Goal: Check status

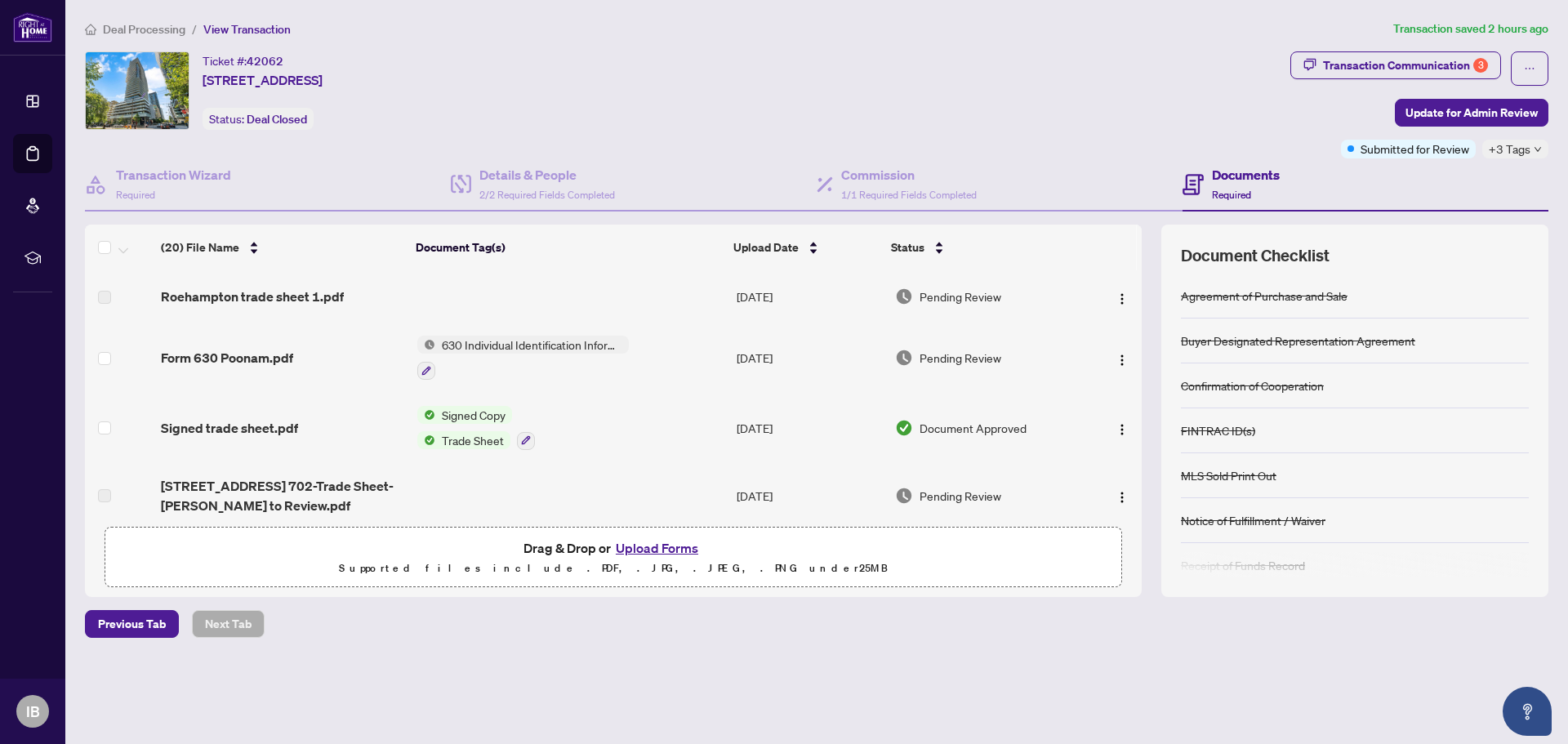
scroll to position [160, 0]
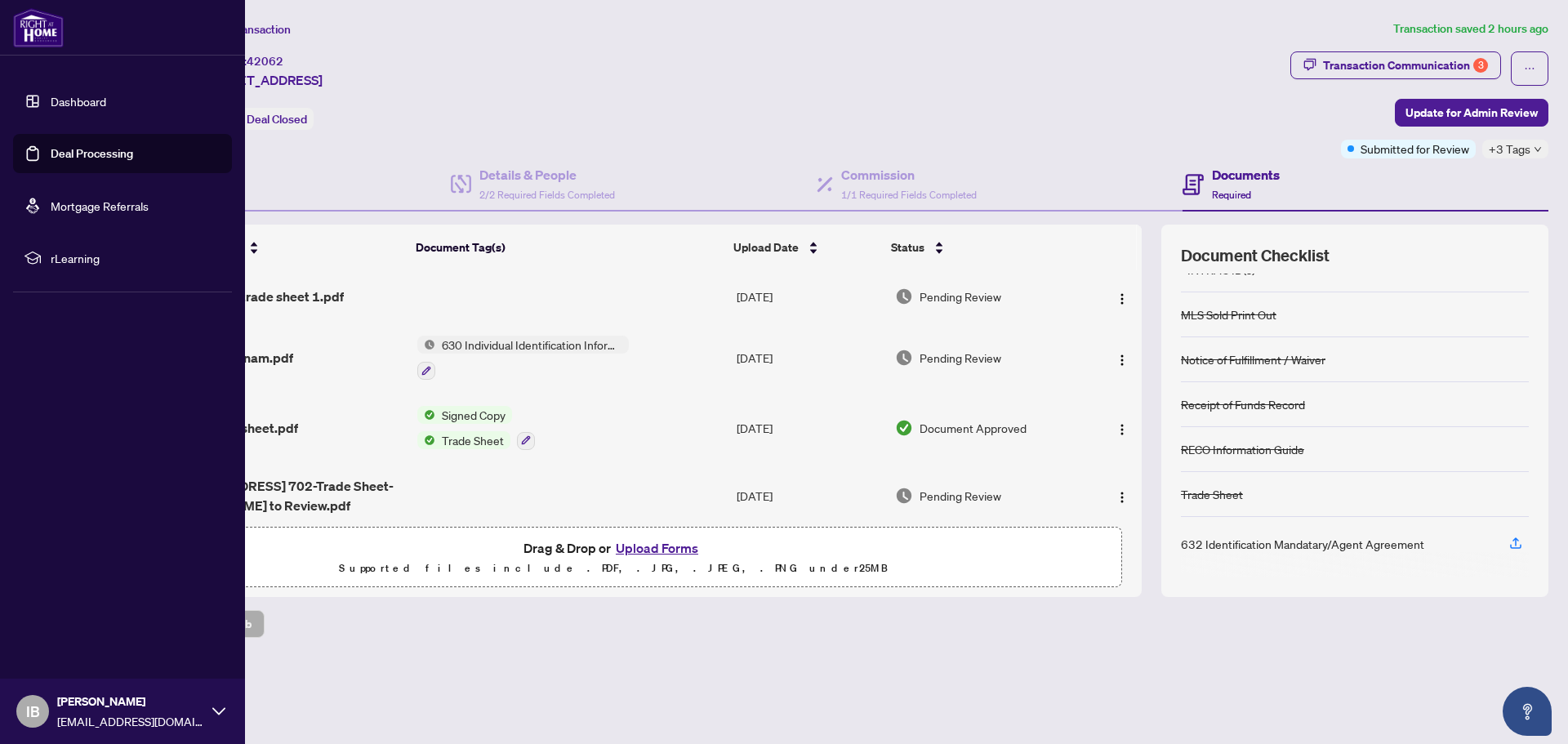
click at [65, 156] on link "Deal Processing" at bounding box center [91, 154] width 82 height 15
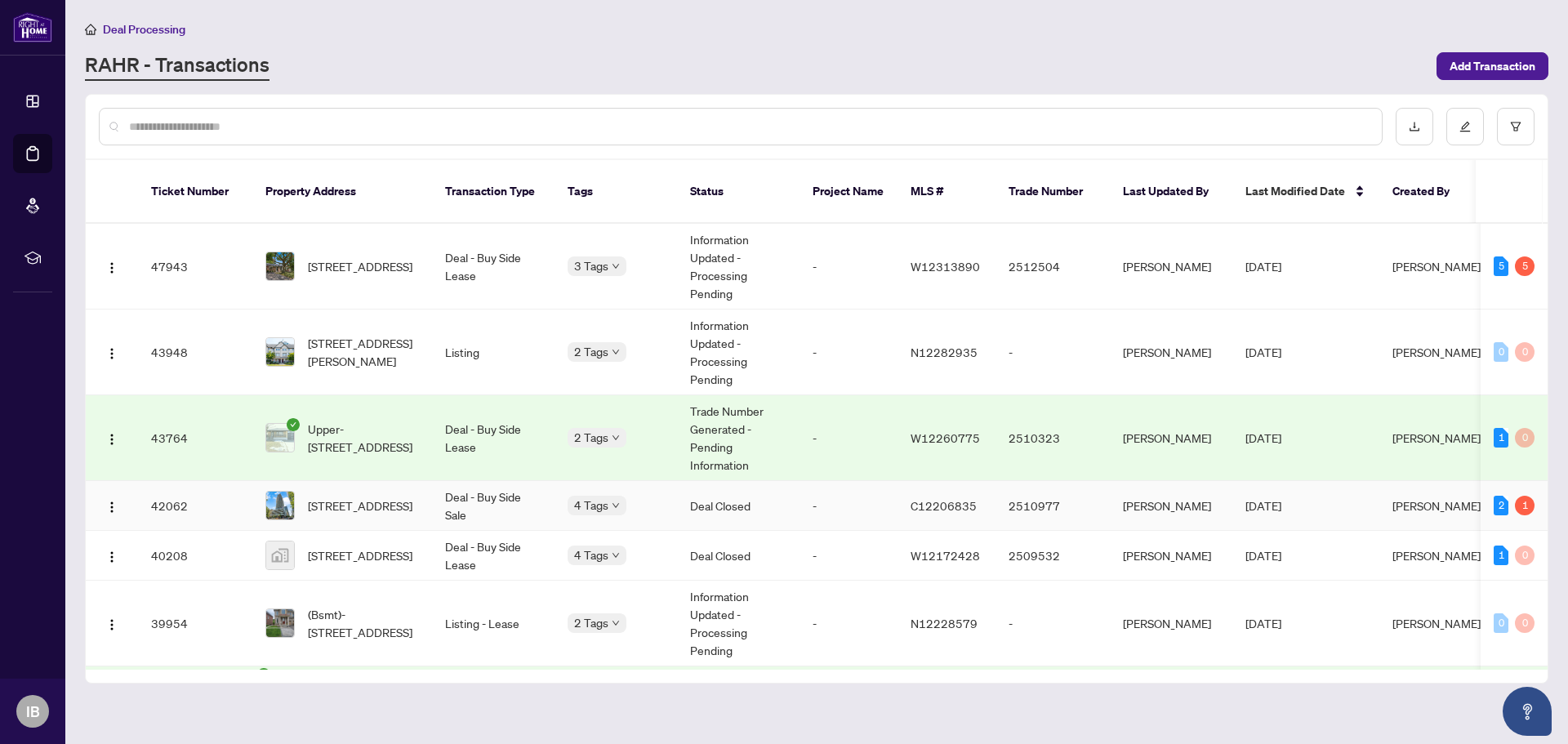
click at [798, 498] on td "Deal Closed" at bounding box center [737, 505] width 122 height 50
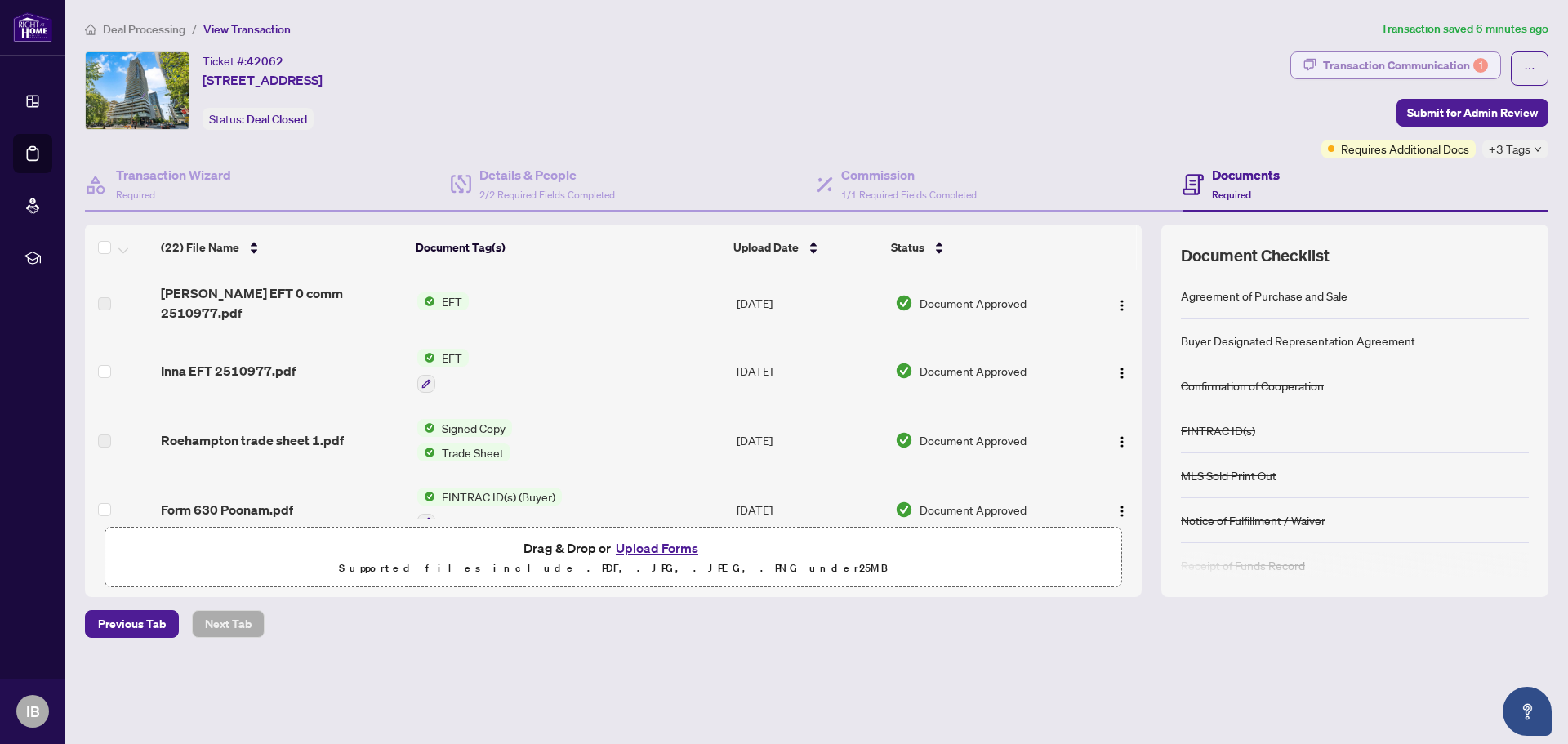
click at [1406, 68] on div "Transaction Communication 1" at bounding box center [1405, 65] width 165 height 26
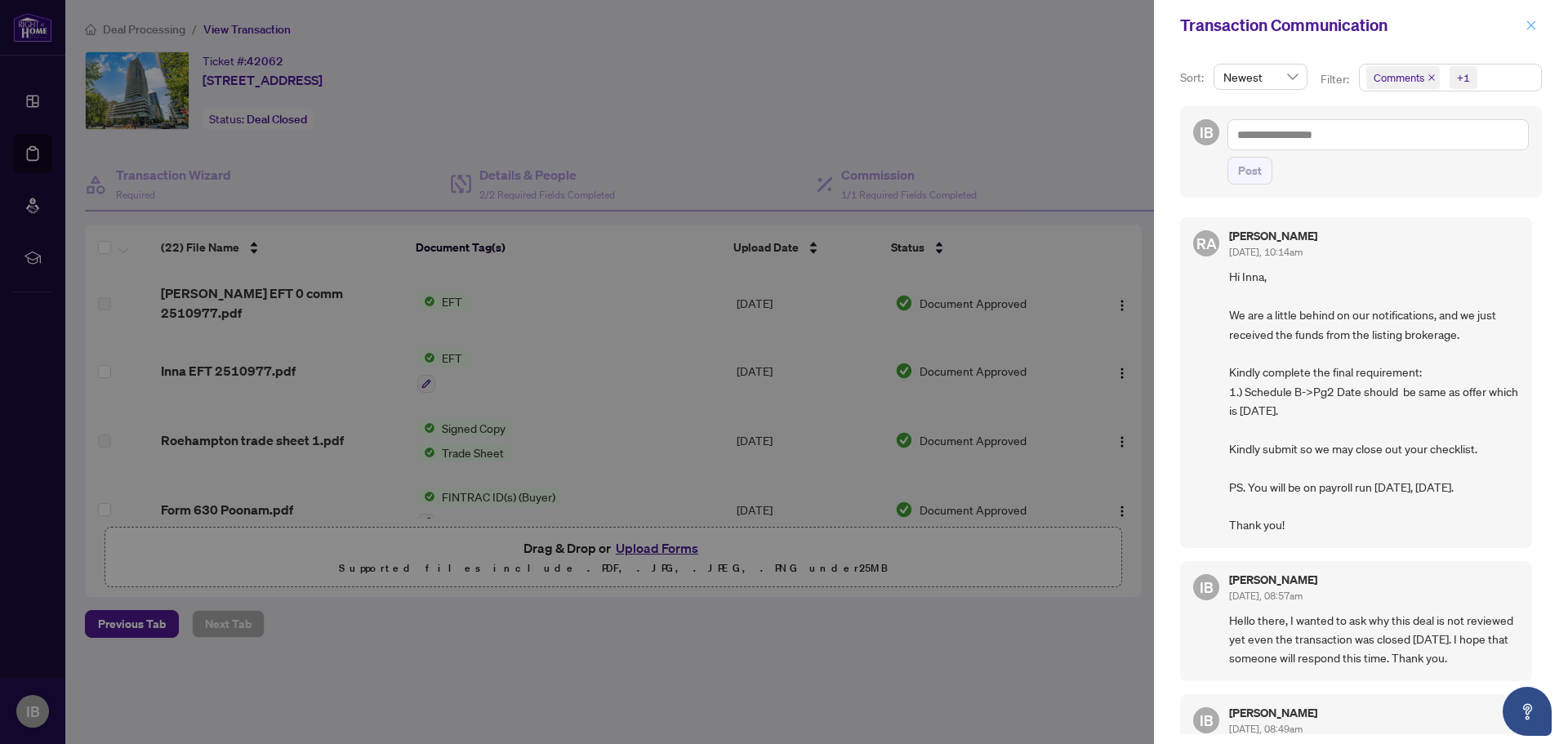
click at [1531, 25] on icon "close" at bounding box center [1531, 25] width 9 height 9
